Goal: Transaction & Acquisition: Purchase product/service

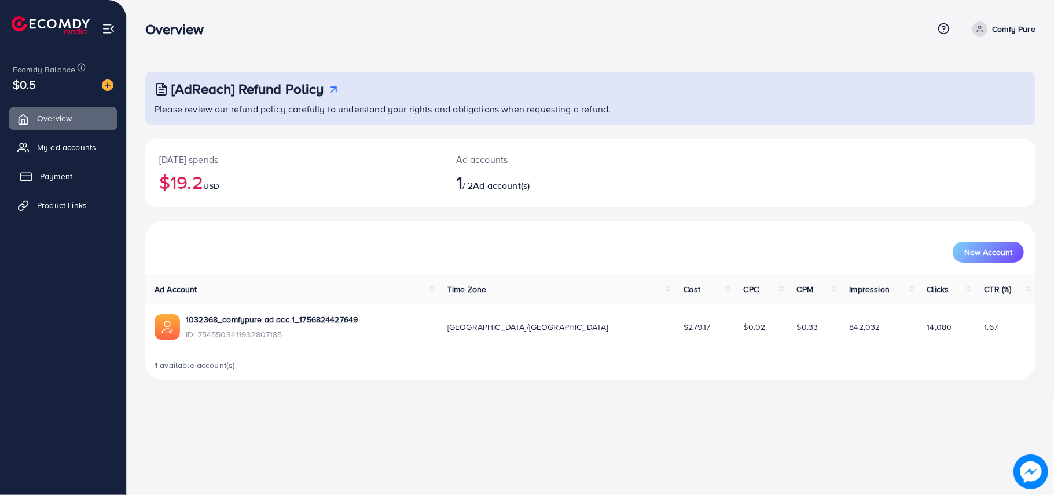
click at [58, 174] on span "Payment" at bounding box center [56, 176] width 32 height 12
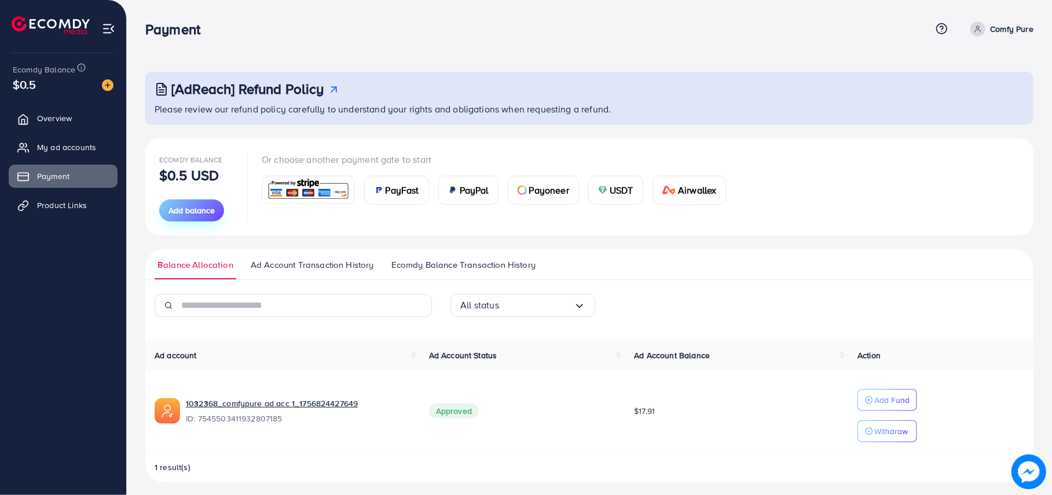
click at [202, 210] on span "Add balance" at bounding box center [192, 210] width 46 height 12
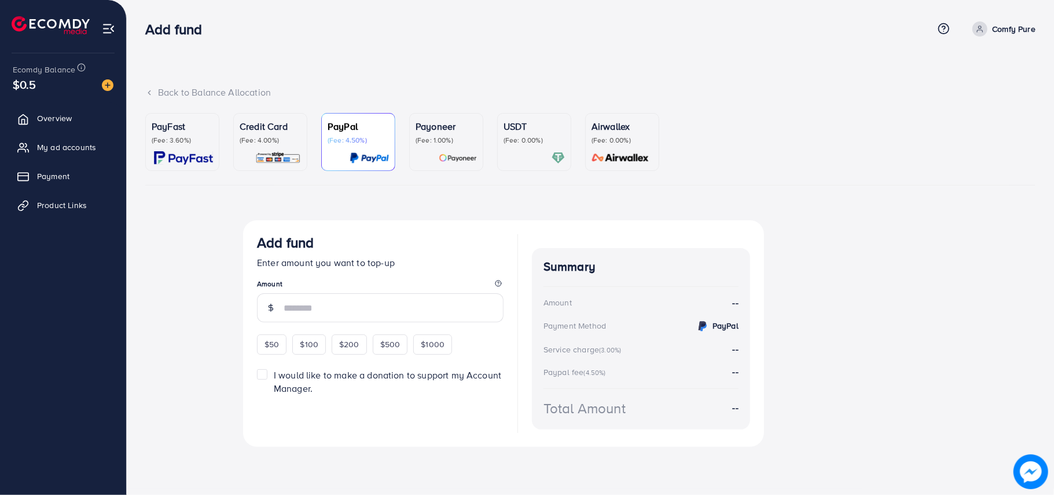
click at [176, 137] on p "(Fee: 3.60%)" at bounding box center [182, 140] width 61 height 9
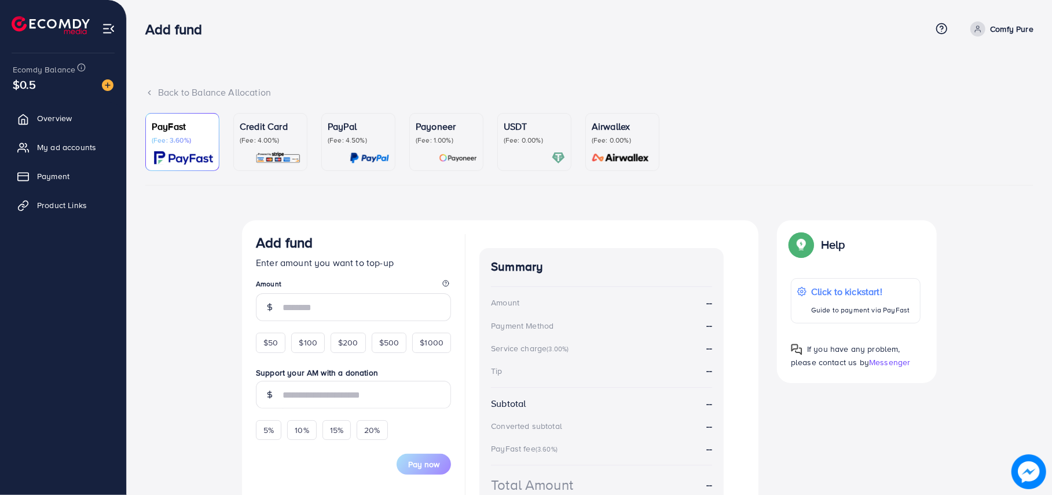
click at [258, 133] on p "Credit Card" at bounding box center [270, 126] width 61 height 14
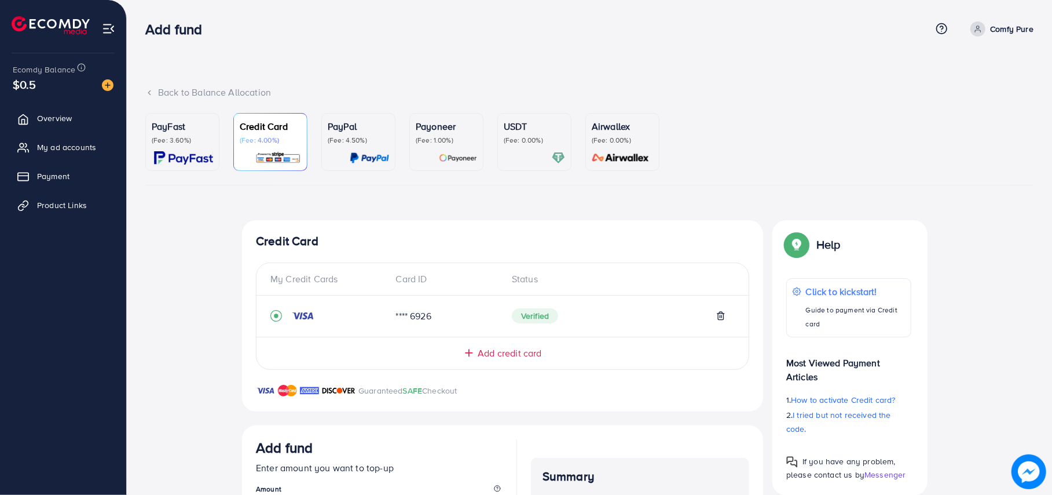
click at [207, 167] on link "PayFast (Fee: 3.60%)" at bounding box center [182, 142] width 74 height 58
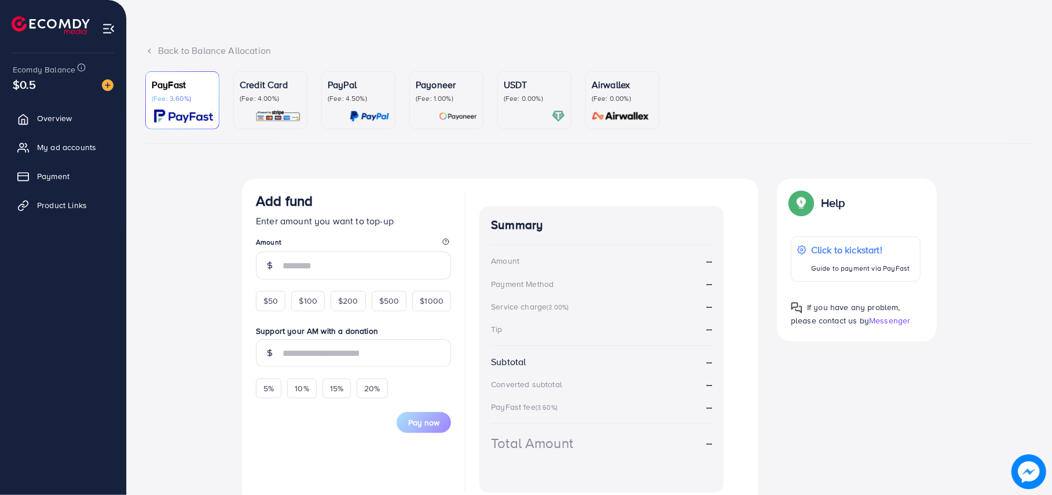
scroll to position [77, 0]
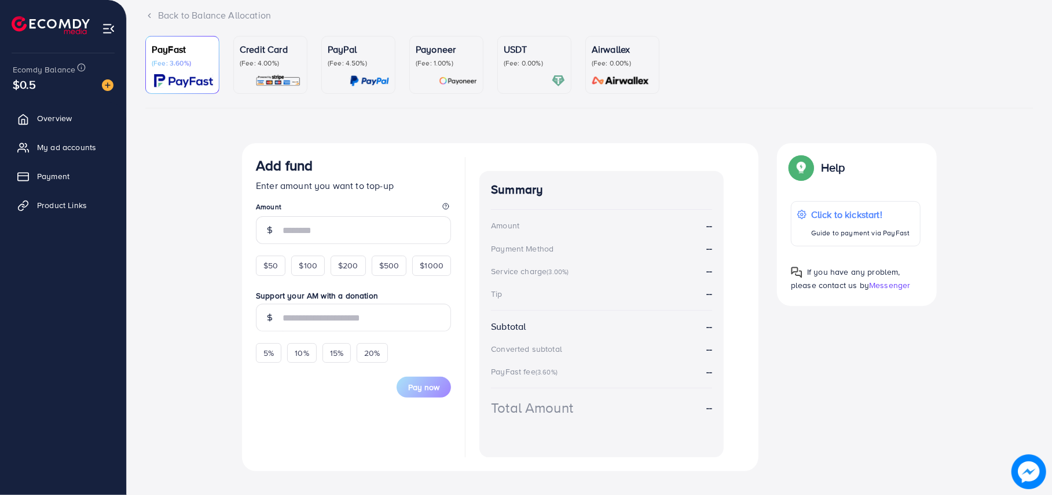
click at [292, 68] on div "Credit Card (Fee: 4.00%)" at bounding box center [270, 64] width 61 height 45
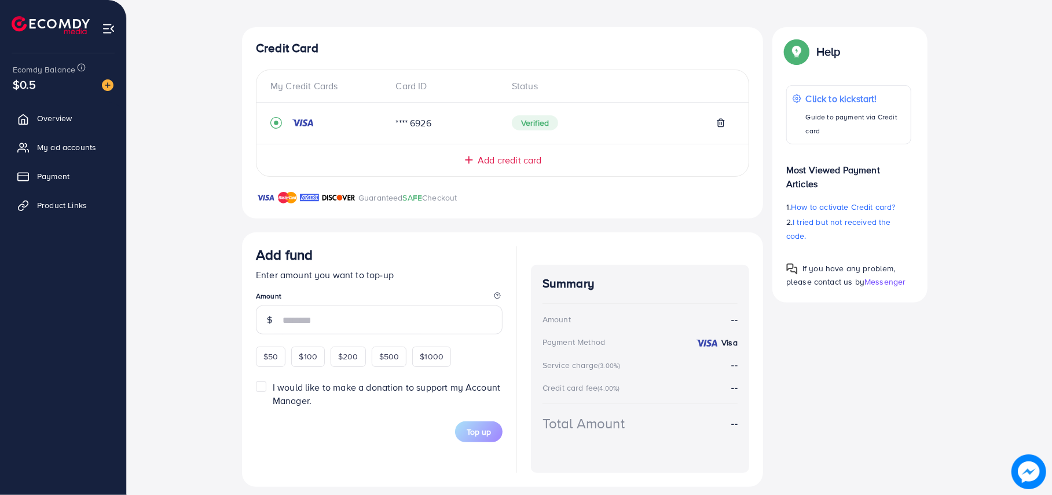
scroll to position [205, 0]
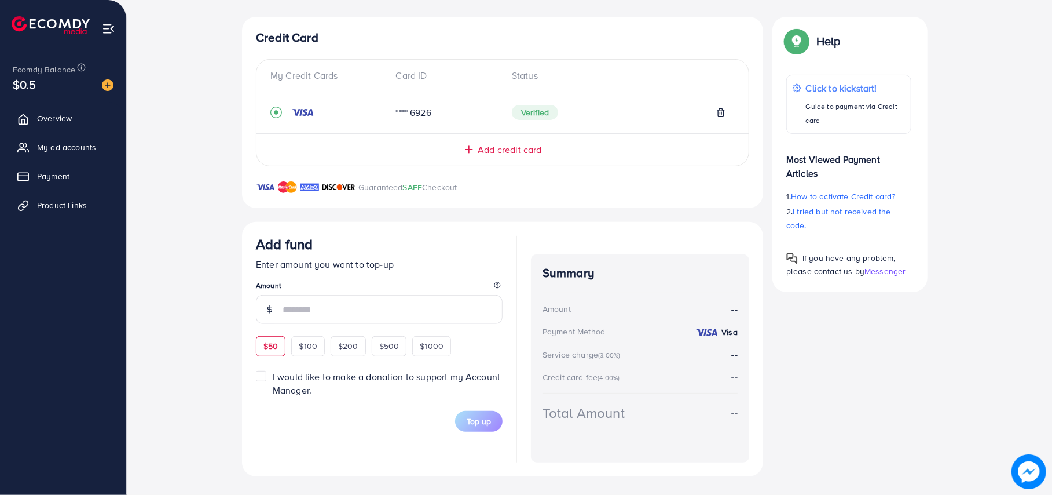
click at [270, 346] on span "$50" at bounding box center [270, 346] width 14 height 12
type input "**"
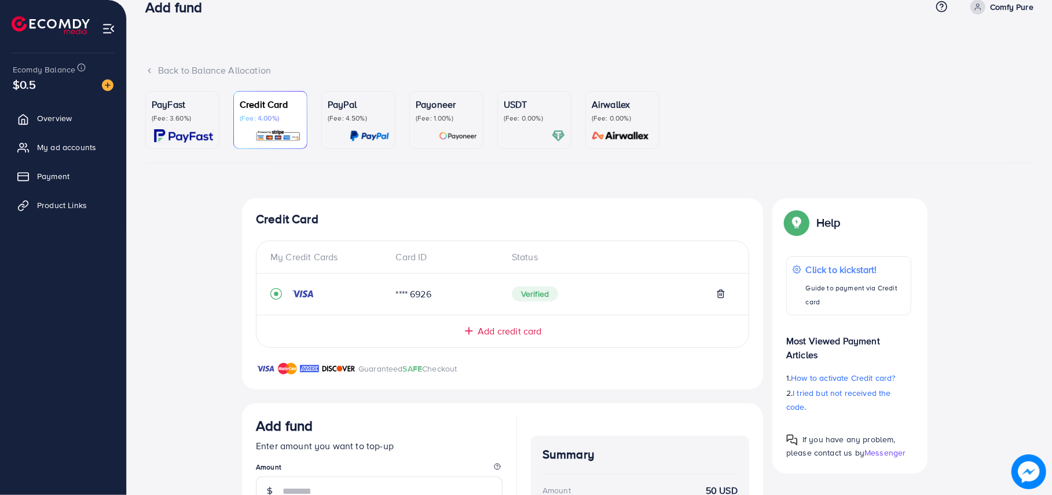
scroll to position [0, 0]
